Goal: Information Seeking & Learning: Learn about a topic

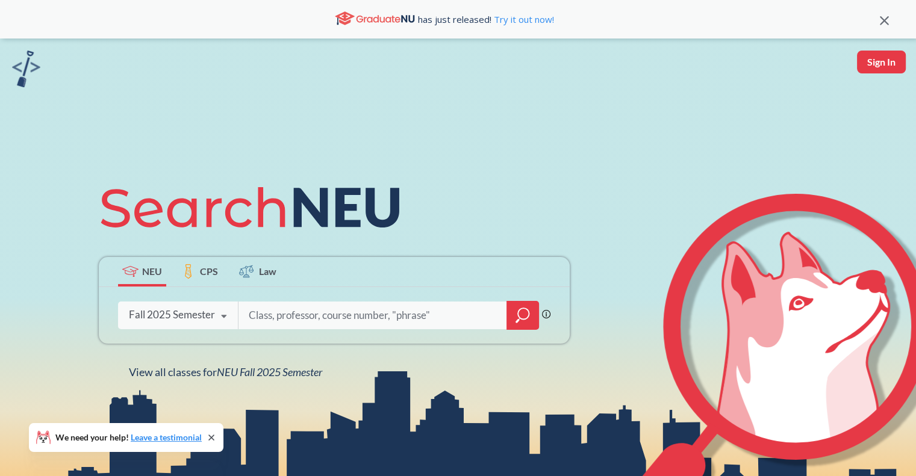
click at [298, 313] on input "search" at bounding box center [372, 315] width 250 height 25
type input "discrete structures"
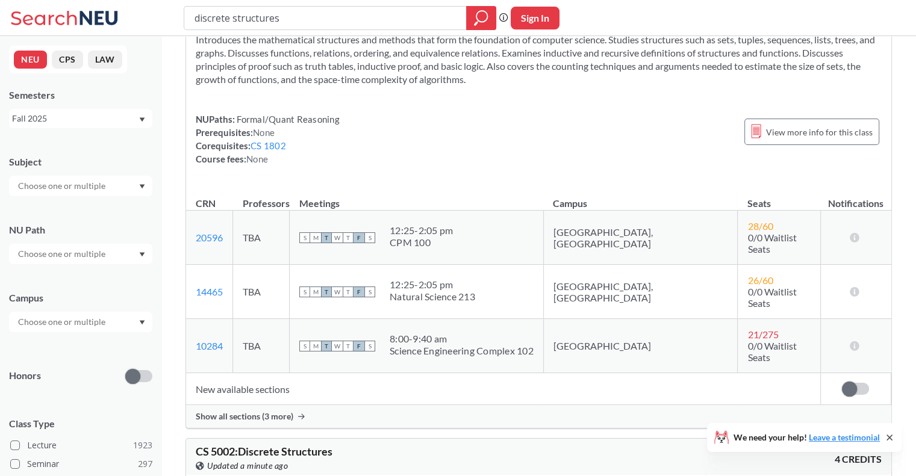
scroll to position [67, 0]
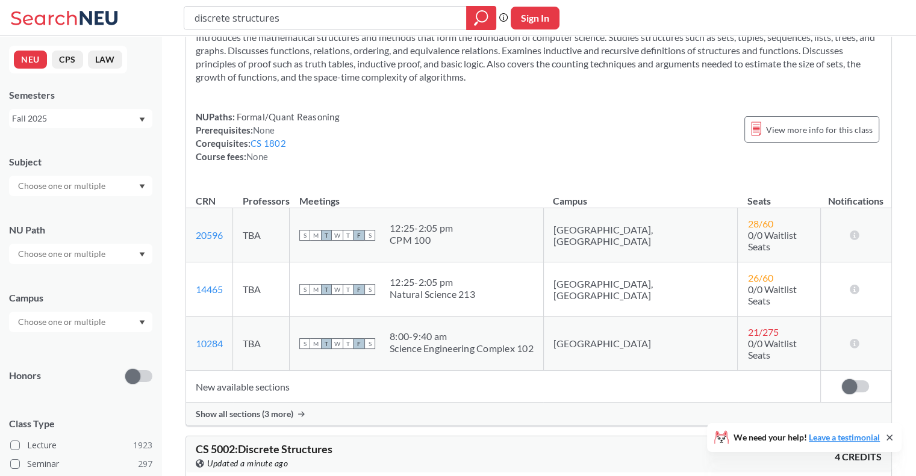
click at [480, 343] on div "Science Engineering Complex 102" at bounding box center [462, 349] width 144 height 12
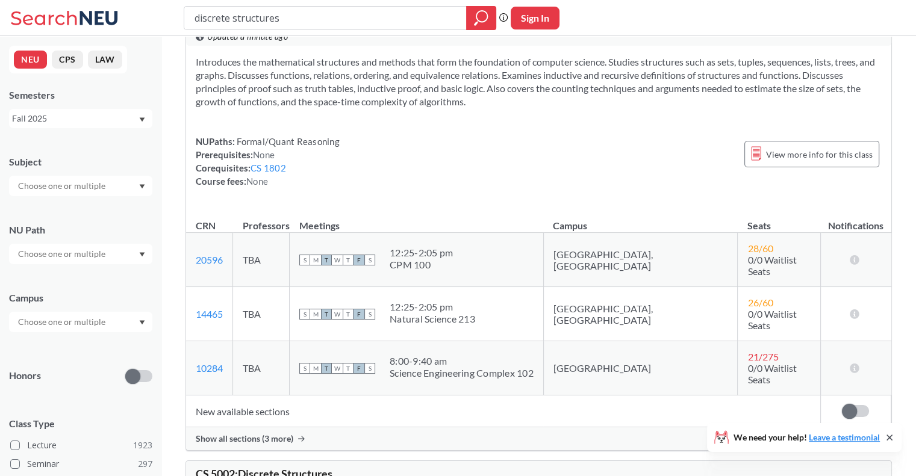
scroll to position [43, 0]
click at [857, 363] on icon at bounding box center [854, 368] width 11 height 10
click at [601, 361] on td "[GEOGRAPHIC_DATA]" at bounding box center [640, 368] width 194 height 54
click at [211, 362] on link "10284" at bounding box center [209, 367] width 27 height 11
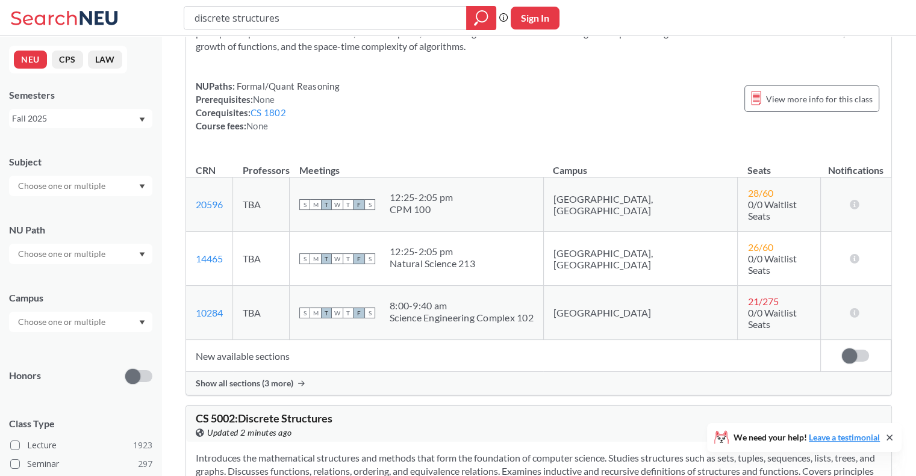
scroll to position [0, 0]
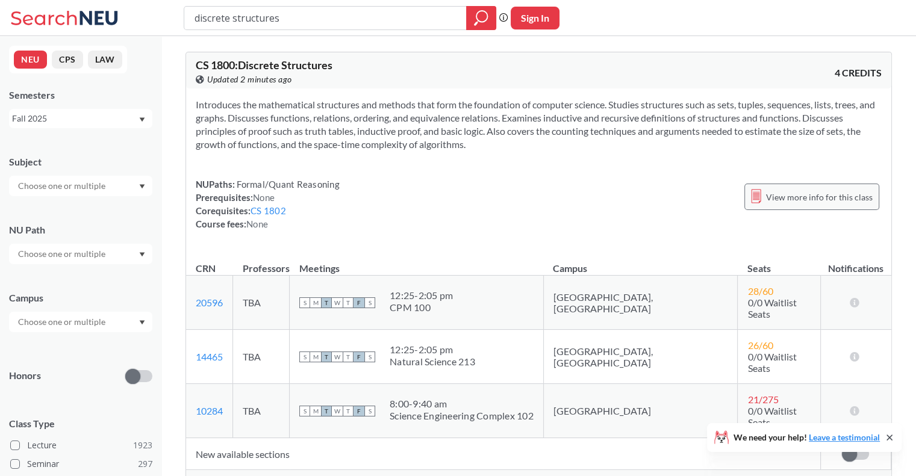
click at [783, 195] on span "View more info for this class" at bounding box center [819, 197] width 107 height 15
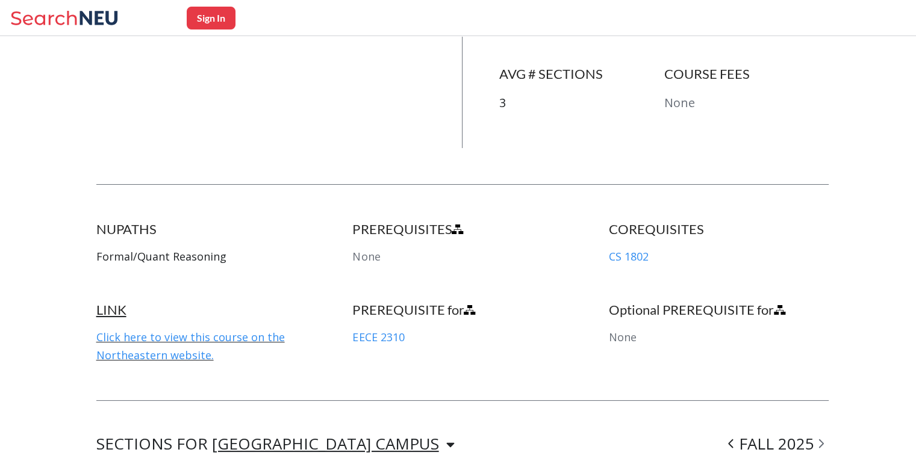
scroll to position [830, 0]
